Goal: Task Accomplishment & Management: Manage account settings

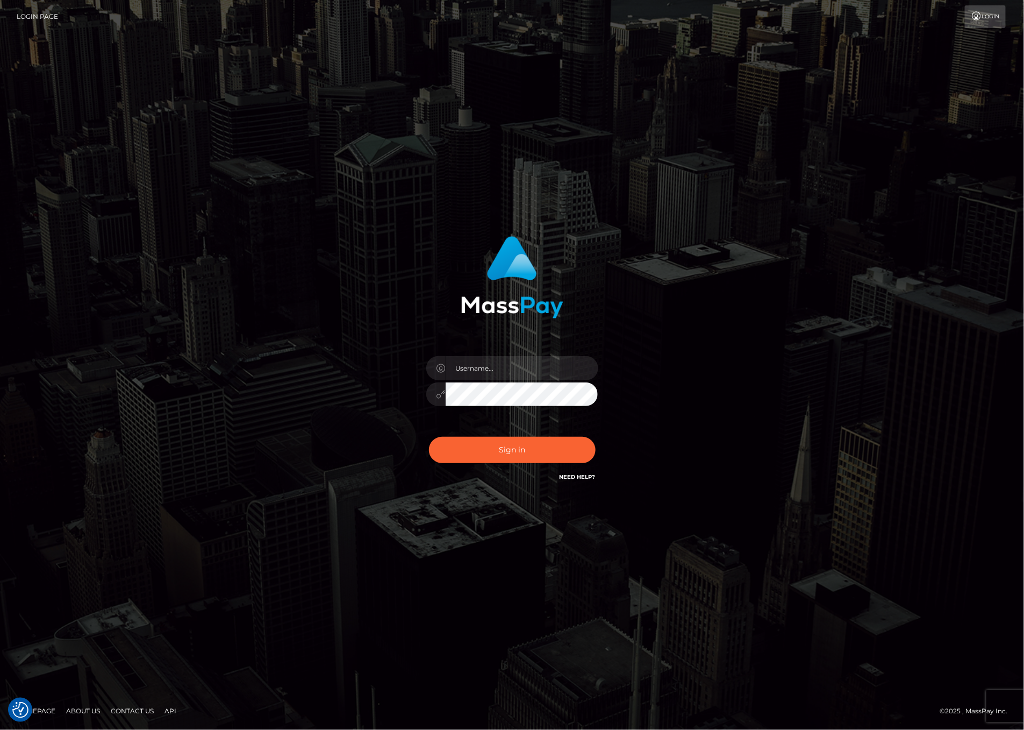
click at [511, 356] on input "text" at bounding box center [522, 368] width 153 height 24
type input "ashbil"
click at [492, 443] on button "Sign in" at bounding box center [512, 450] width 167 height 26
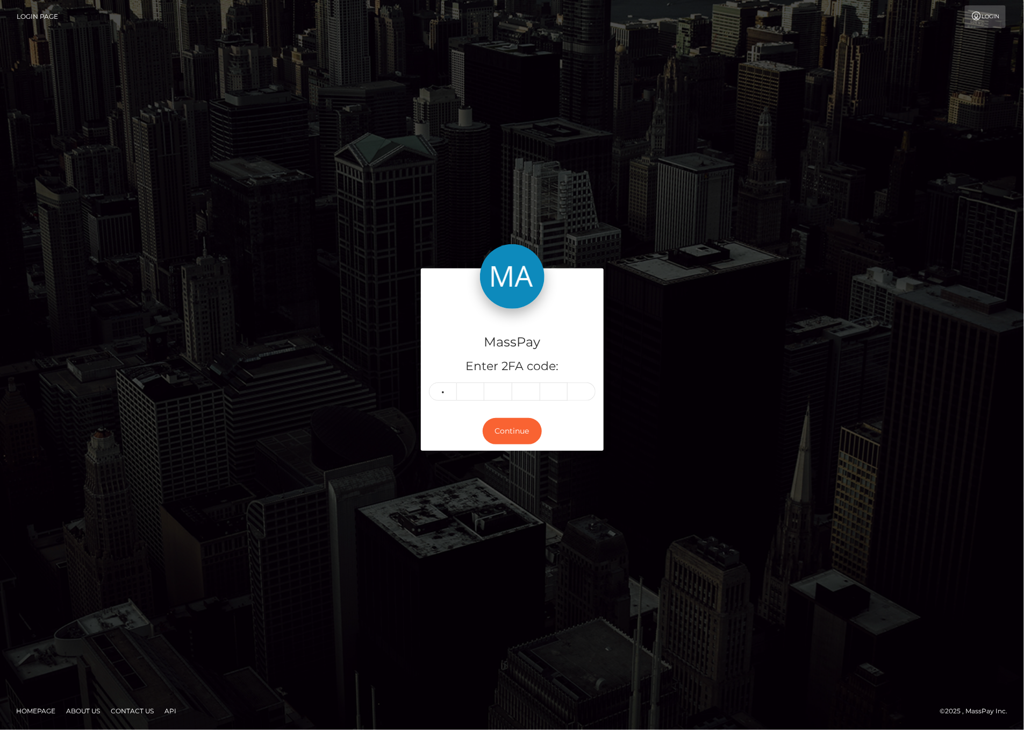
type input "4"
type input "3"
type input "6"
type input "7"
type input "6"
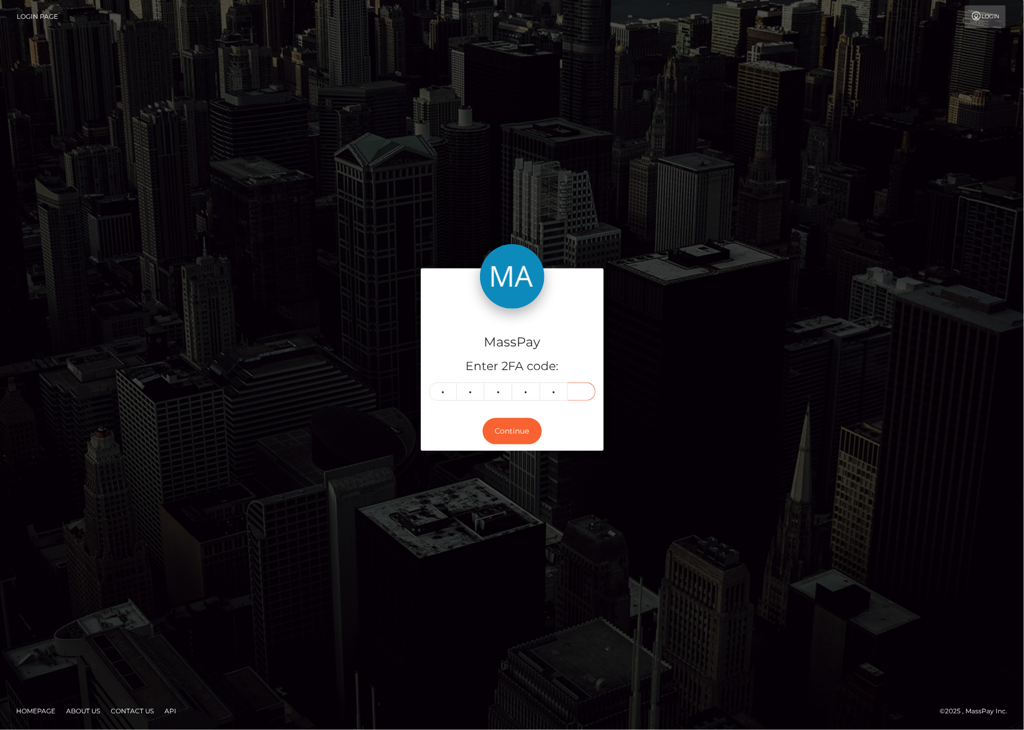
type input "0"
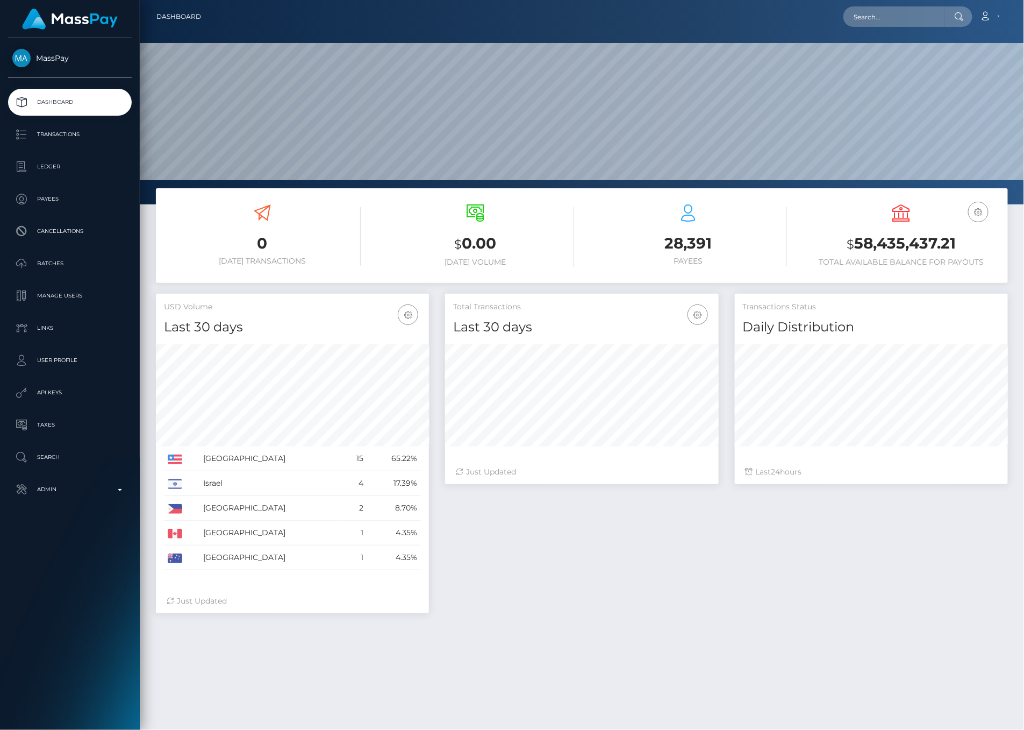
scroll to position [190, 273]
